Goal: Check status: Check status

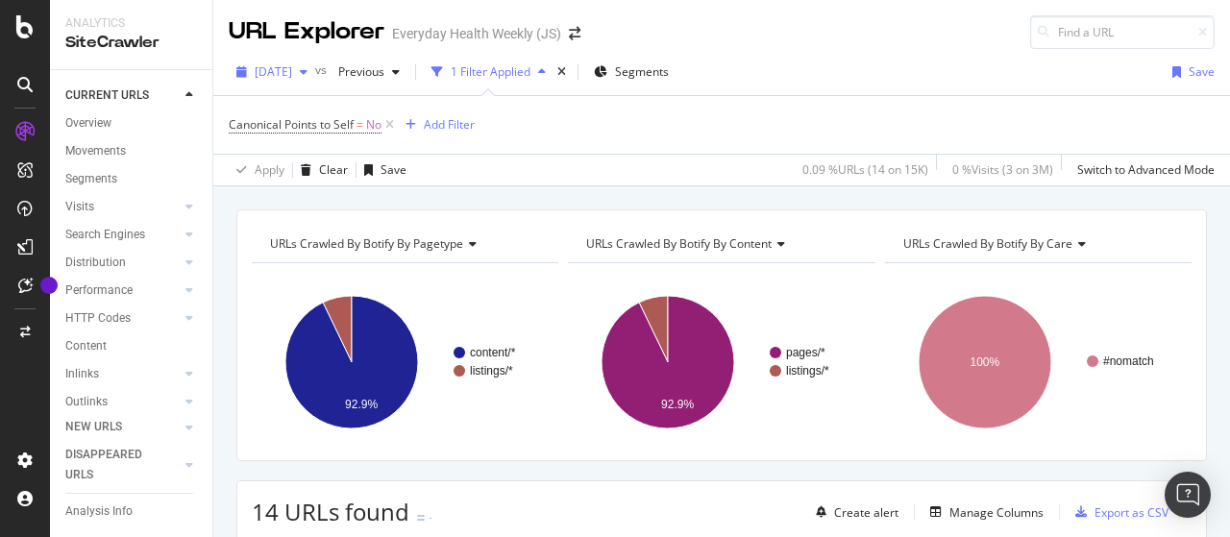
click at [313, 80] on div "[DATE]" at bounding box center [272, 72] width 86 height 29
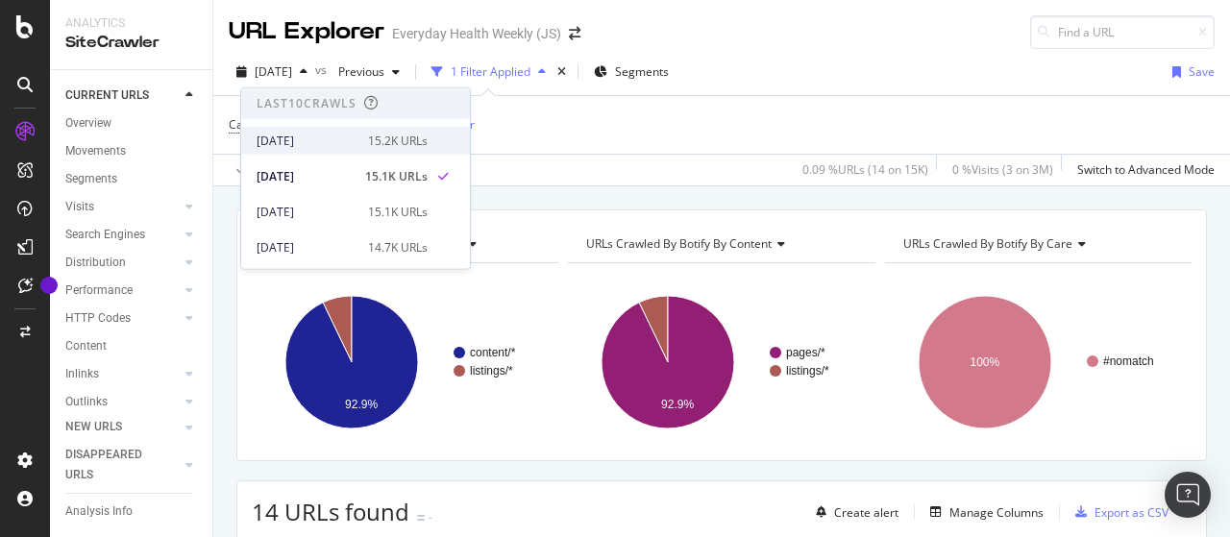
click at [338, 141] on div "[DATE]" at bounding box center [306, 140] width 100 height 17
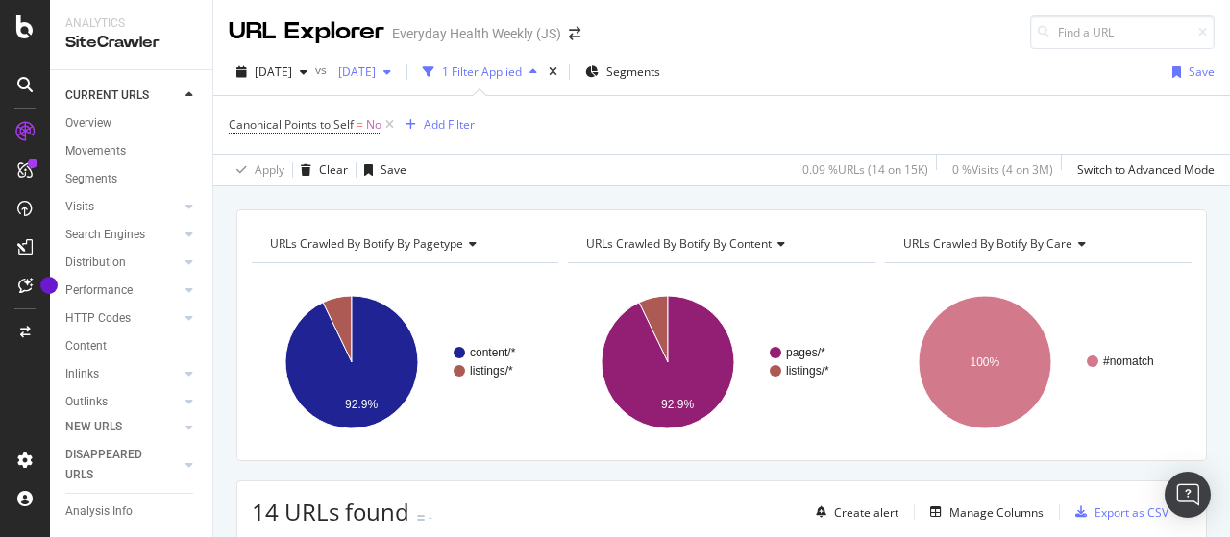
click at [376, 76] on span "[DATE]" at bounding box center [352, 71] width 45 height 16
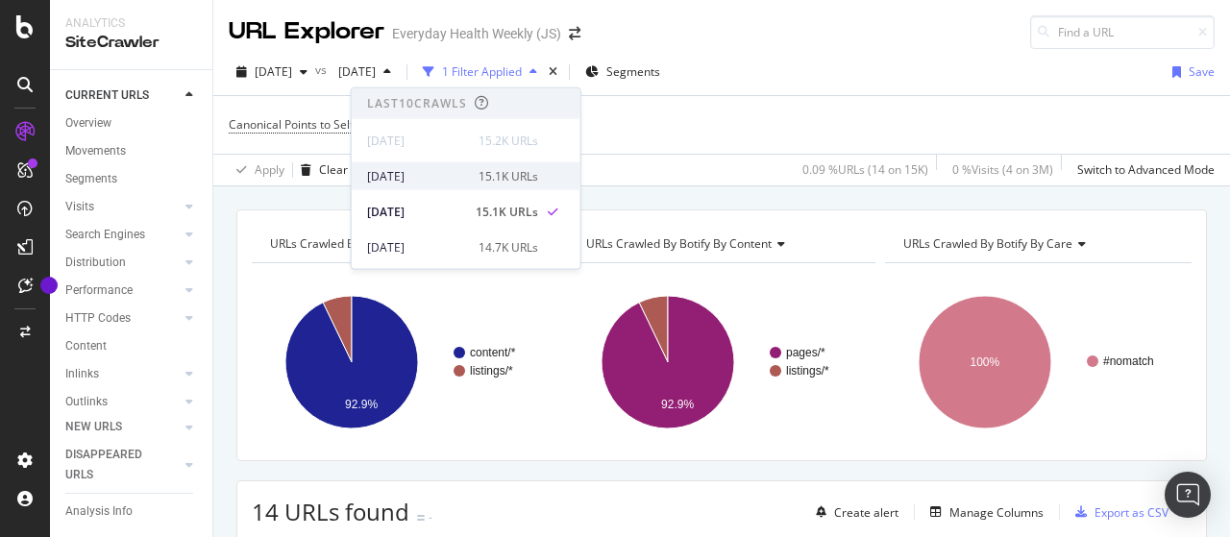
click at [453, 181] on div "[DATE]" at bounding box center [417, 175] width 100 height 17
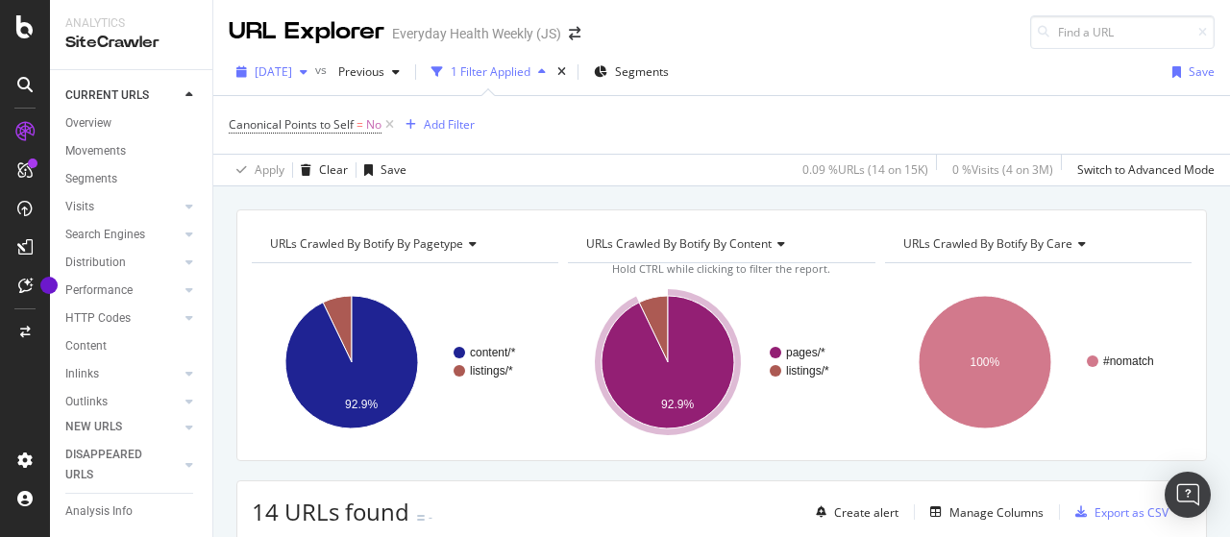
click at [292, 73] on span "[DATE]" at bounding box center [273, 71] width 37 height 16
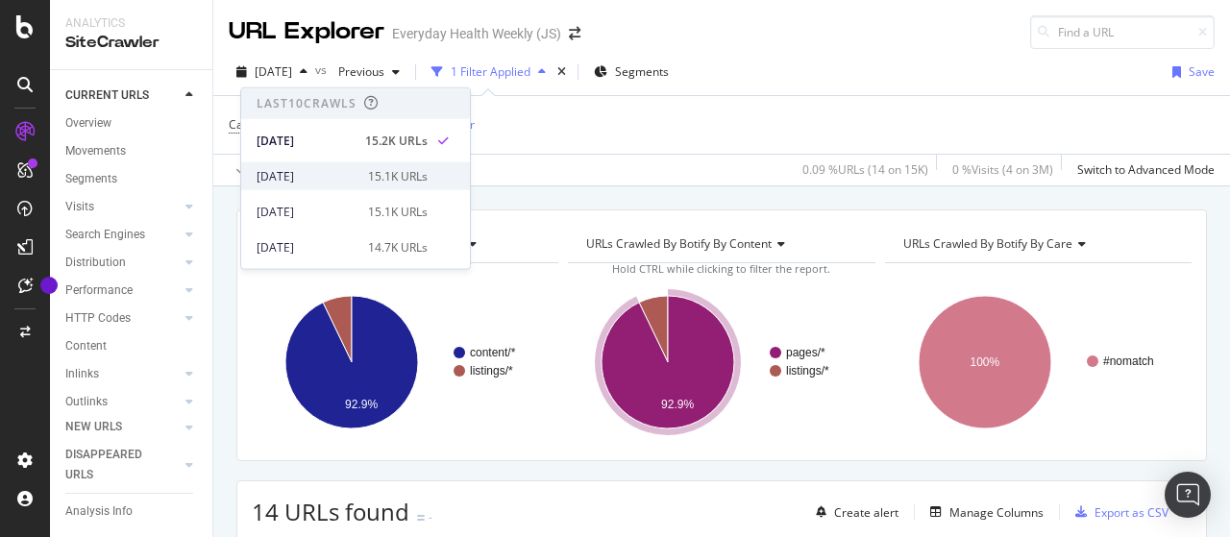
click at [323, 170] on div "[DATE]" at bounding box center [306, 175] width 100 height 17
